Goal: Information Seeking & Learning: Compare options

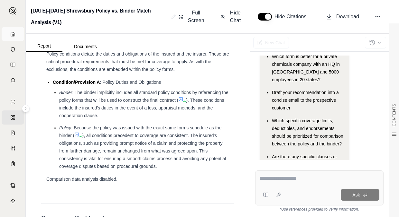
scroll to position [1268, 0]
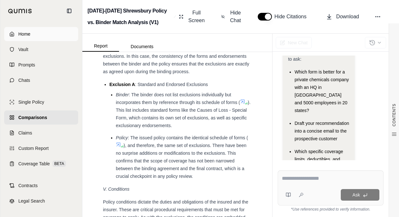
click at [9, 34] on icon at bounding box center [11, 34] width 5 height 5
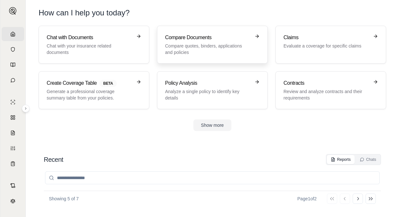
click at [207, 45] on p "Compare quotes, binders, applications and policies" at bounding box center [208, 49] width 86 height 13
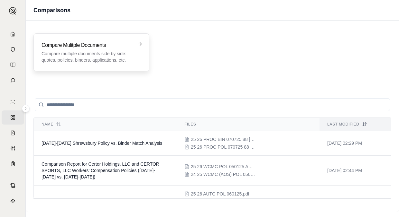
click at [65, 55] on p "Compare multiple documents side by side: quotes, policies, binders, application…" at bounding box center [86, 56] width 91 height 13
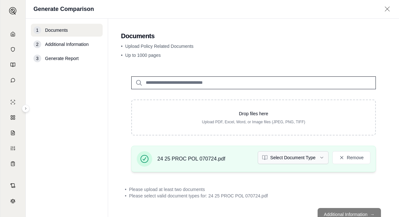
click at [274, 158] on html "Home Vault Prompts Chats Single Policy Comparisons Claims Custom Report Coverag…" at bounding box center [199, 108] width 399 height 217
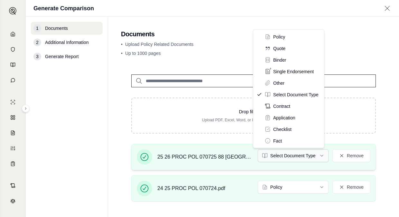
click at [313, 150] on html "Home Vault Prompts Chats Single Policy Comparisons Claims Custom Report Coverag…" at bounding box center [199, 108] width 399 height 217
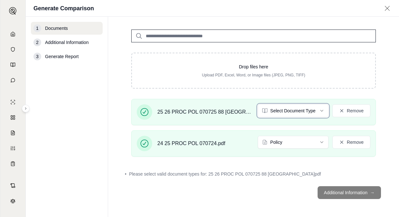
scroll to position [27, 0]
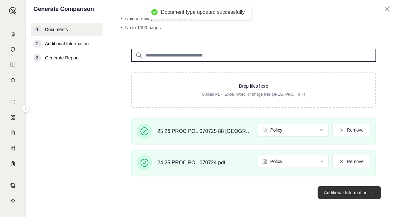
click at [341, 190] on button "Additional Information →" at bounding box center [348, 192] width 63 height 13
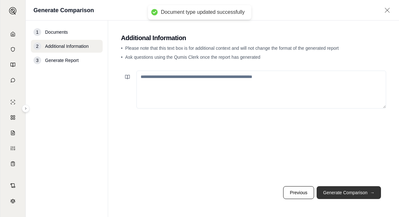
scroll to position [0, 0]
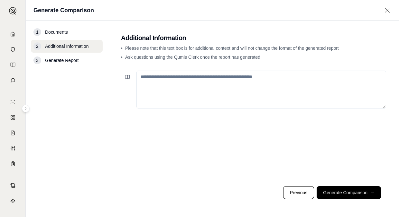
click at [263, 95] on textarea at bounding box center [260, 90] width 249 height 38
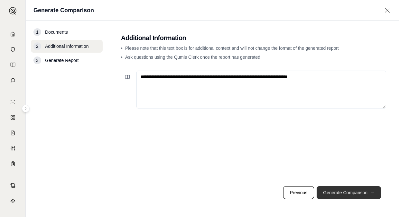
type textarea "**********"
click at [345, 191] on button "Generate Comparison →" at bounding box center [348, 192] width 64 height 13
